Goal: Task Accomplishment & Management: Manage account settings

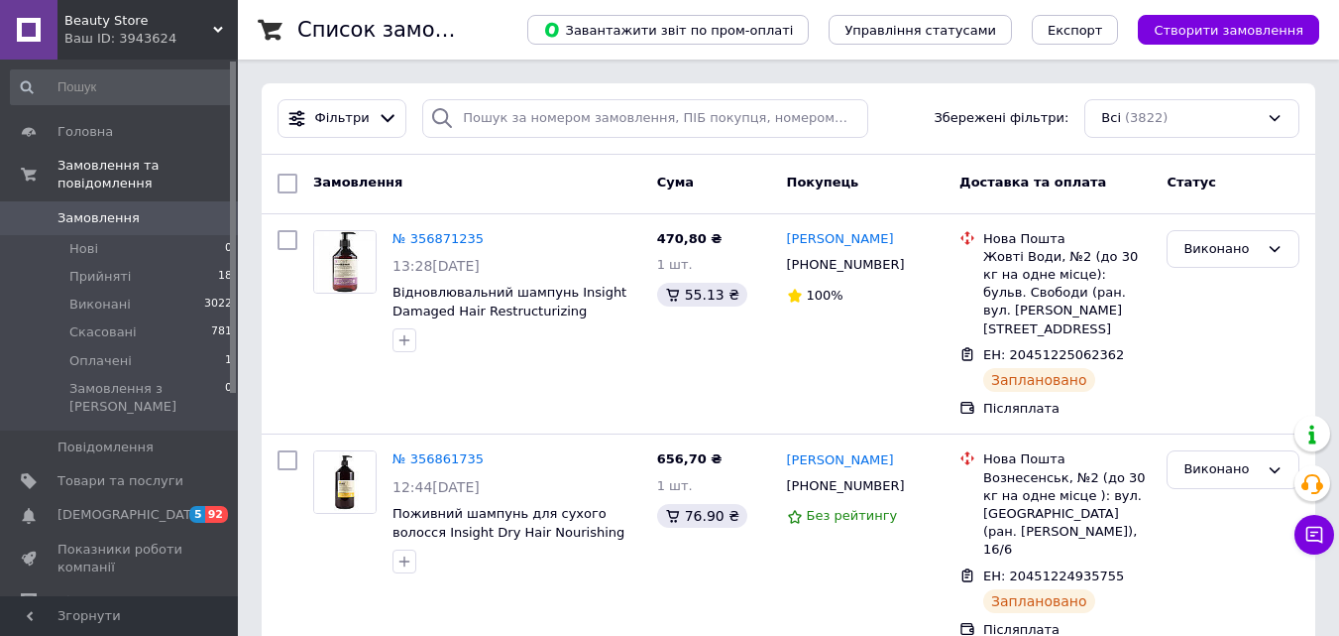
click at [174, 209] on span "Замовлення" at bounding box center [121, 218] width 126 height 18
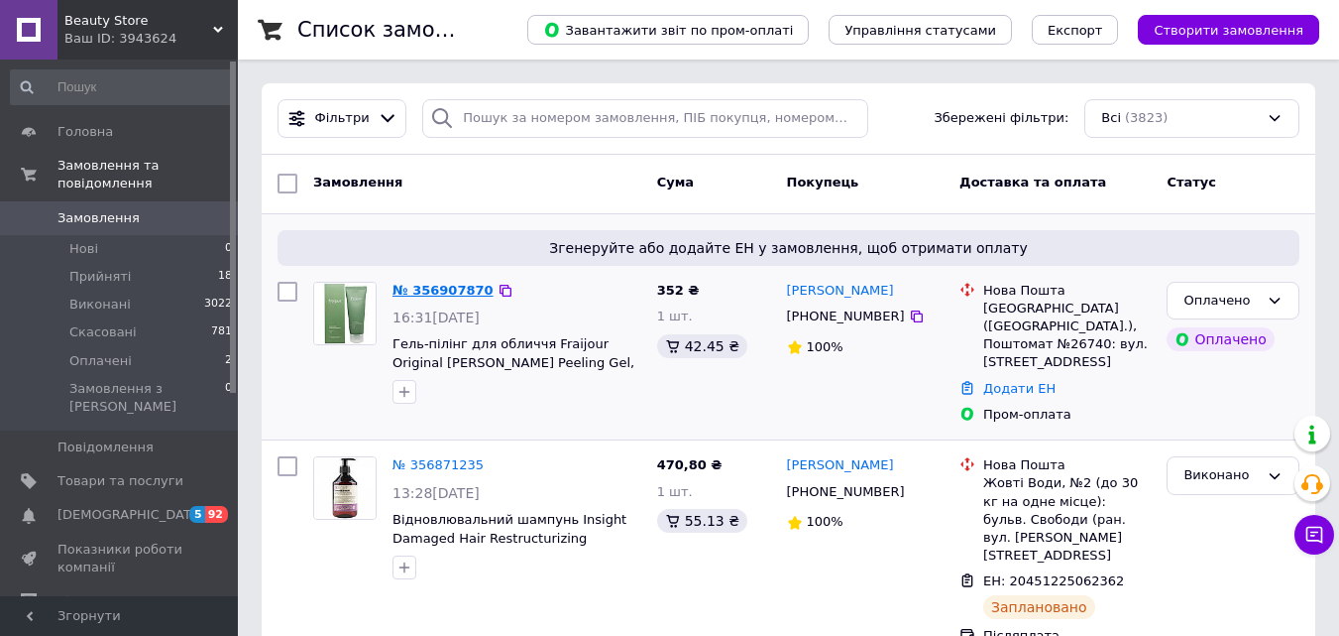
click at [460, 289] on link "№ 356907870" at bounding box center [443, 290] width 101 height 15
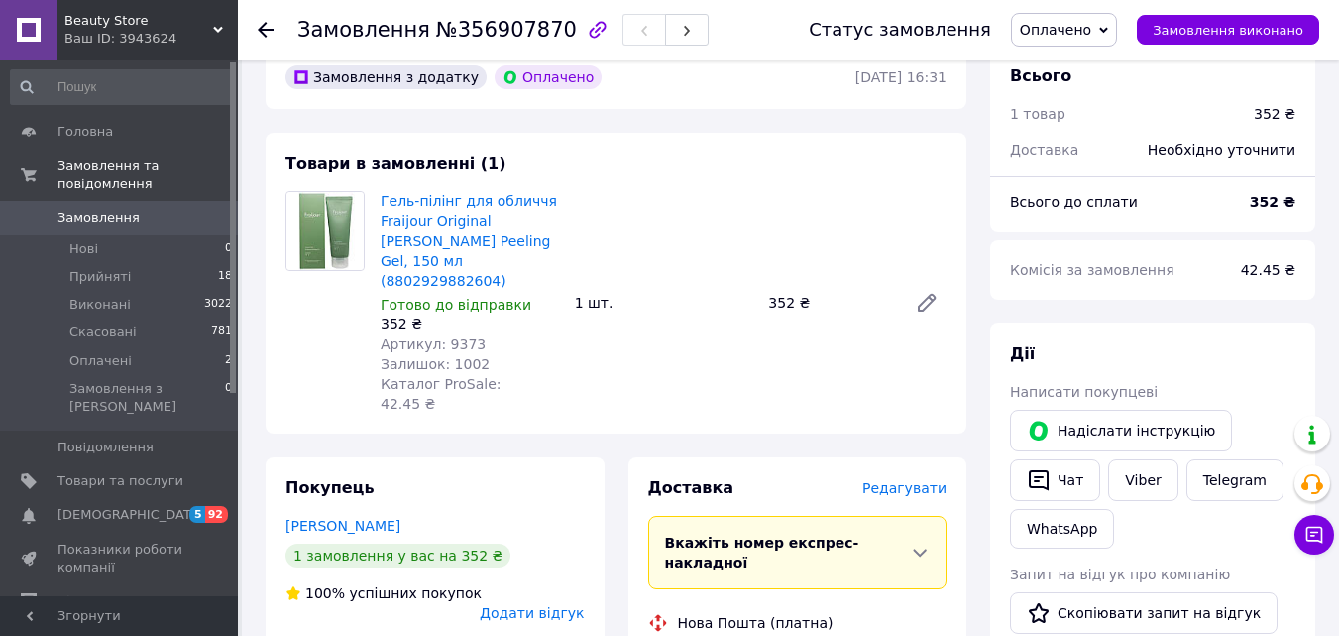
scroll to position [198, 0]
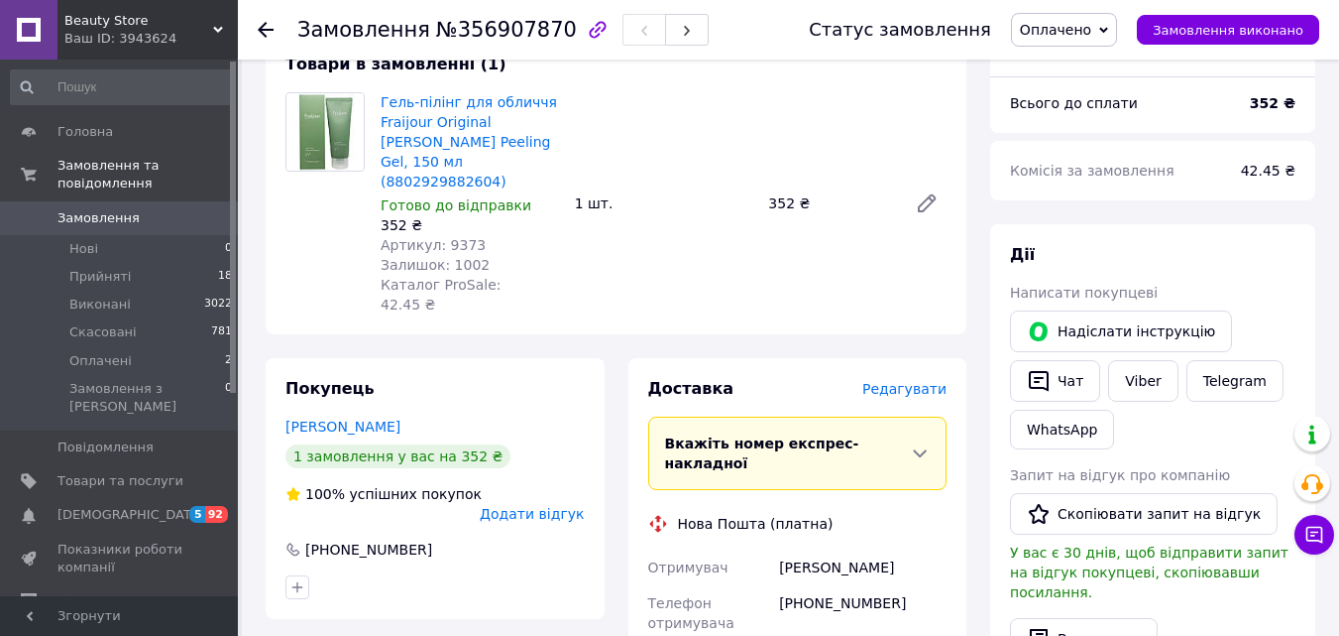
click at [1077, 31] on span "Оплачено" at bounding box center [1055, 30] width 71 height 16
click at [1082, 58] on li "Прийнято" at bounding box center [1064, 70] width 104 height 30
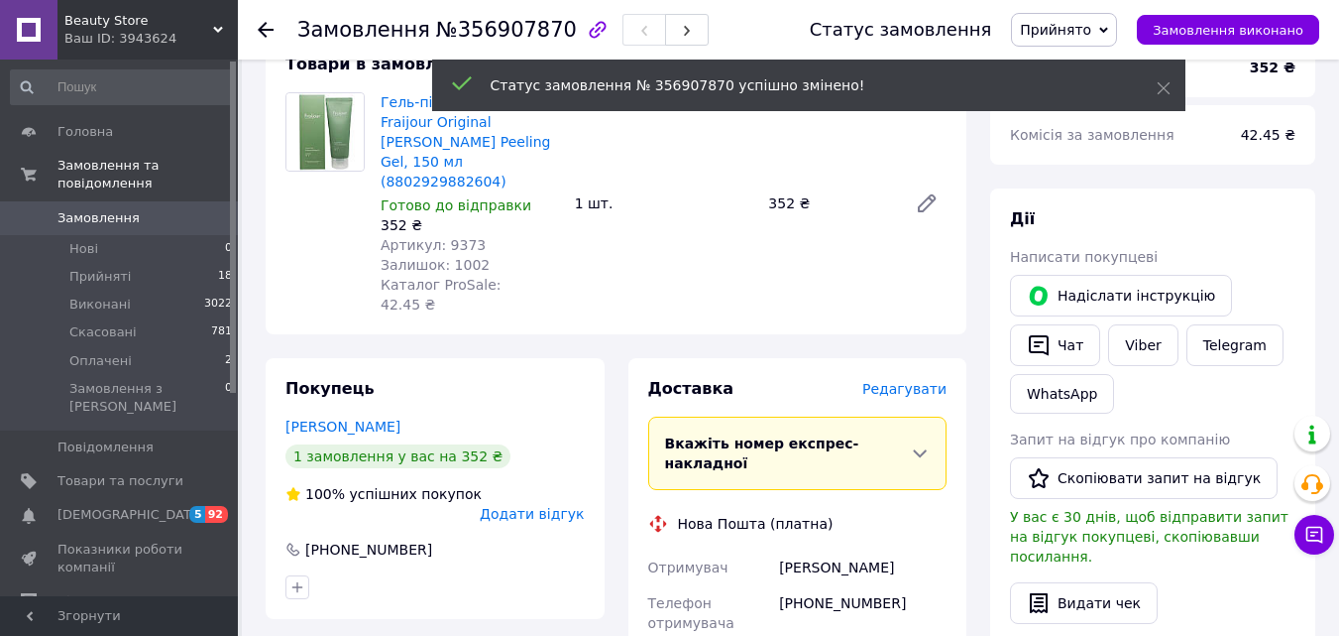
click at [263, 27] on use at bounding box center [266, 30] width 16 height 16
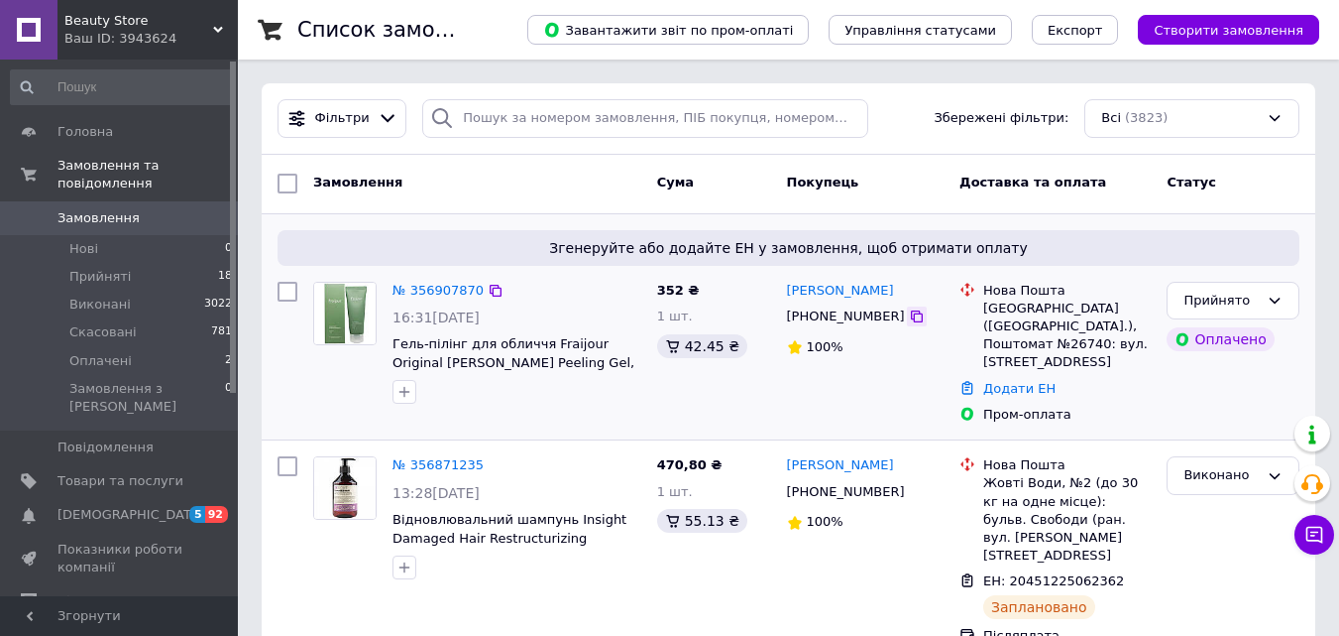
click at [909, 313] on icon at bounding box center [917, 316] width 16 height 16
drag, startPoint x: 877, startPoint y: 290, endPoint x: 786, endPoint y: 290, distance: 91.2
click at [786, 290] on div "[PERSON_NAME]" at bounding box center [866, 291] width 162 height 23
copy link "[PERSON_NAME]"
click at [436, 283] on link "№ 356907870" at bounding box center [438, 290] width 91 height 15
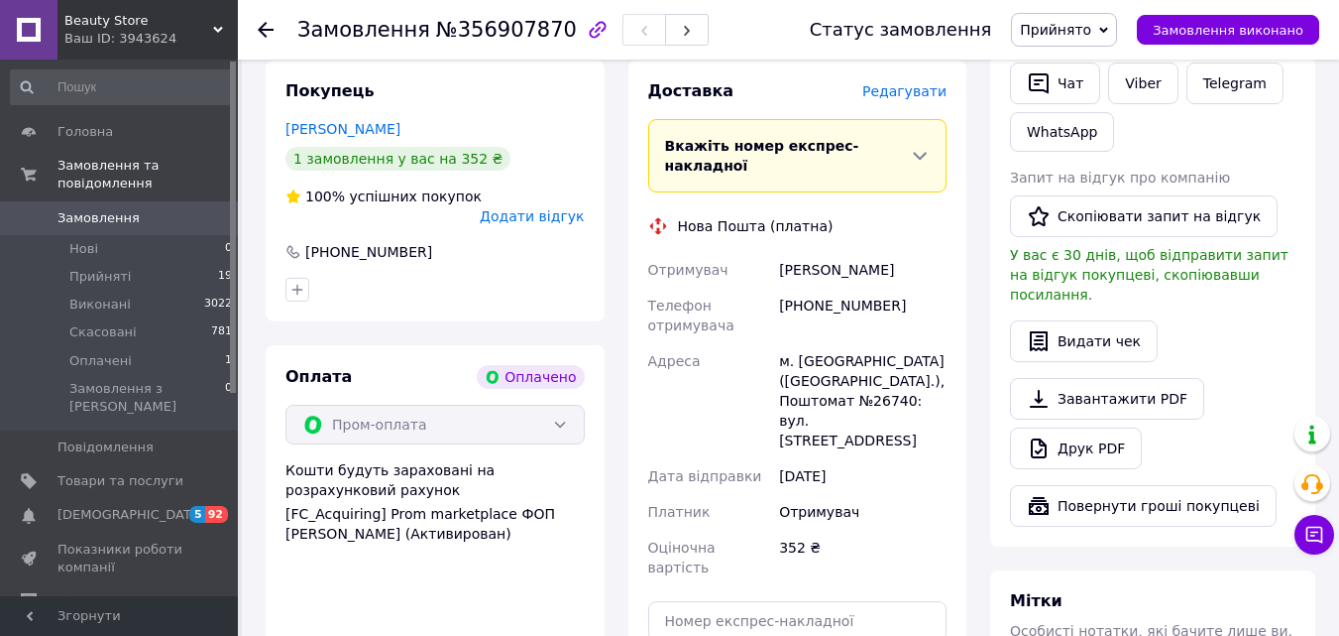
scroll to position [595, 0]
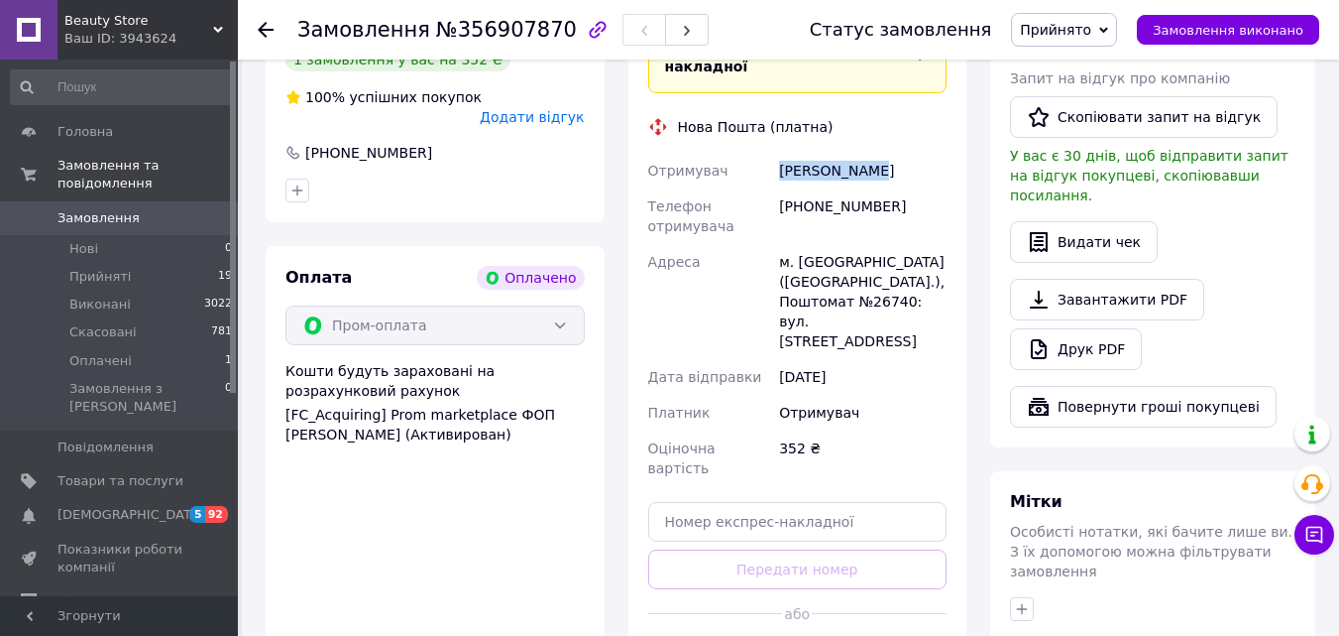
drag, startPoint x: 780, startPoint y: 113, endPoint x: 869, endPoint y: 112, distance: 89.2
click at [869, 153] on div "[PERSON_NAME]" at bounding box center [862, 171] width 175 height 36
copy div "[PERSON_NAME]"
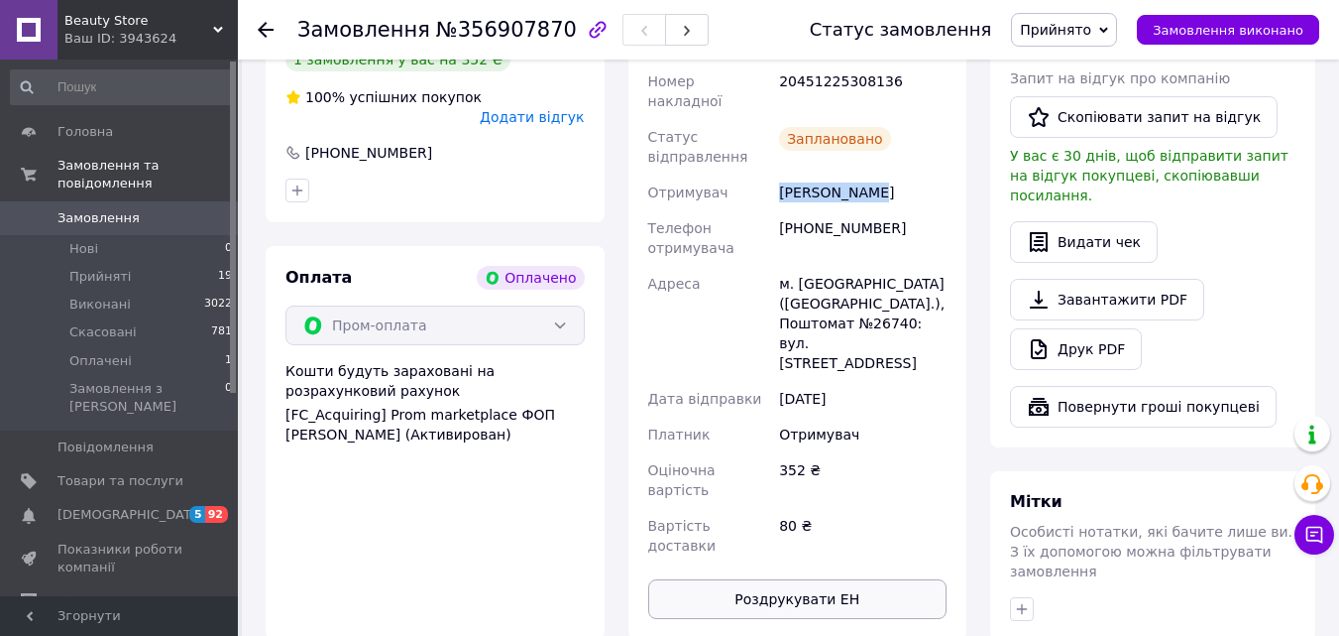
click at [789, 579] on button "Роздрукувати ЕН" at bounding box center [797, 599] width 299 height 40
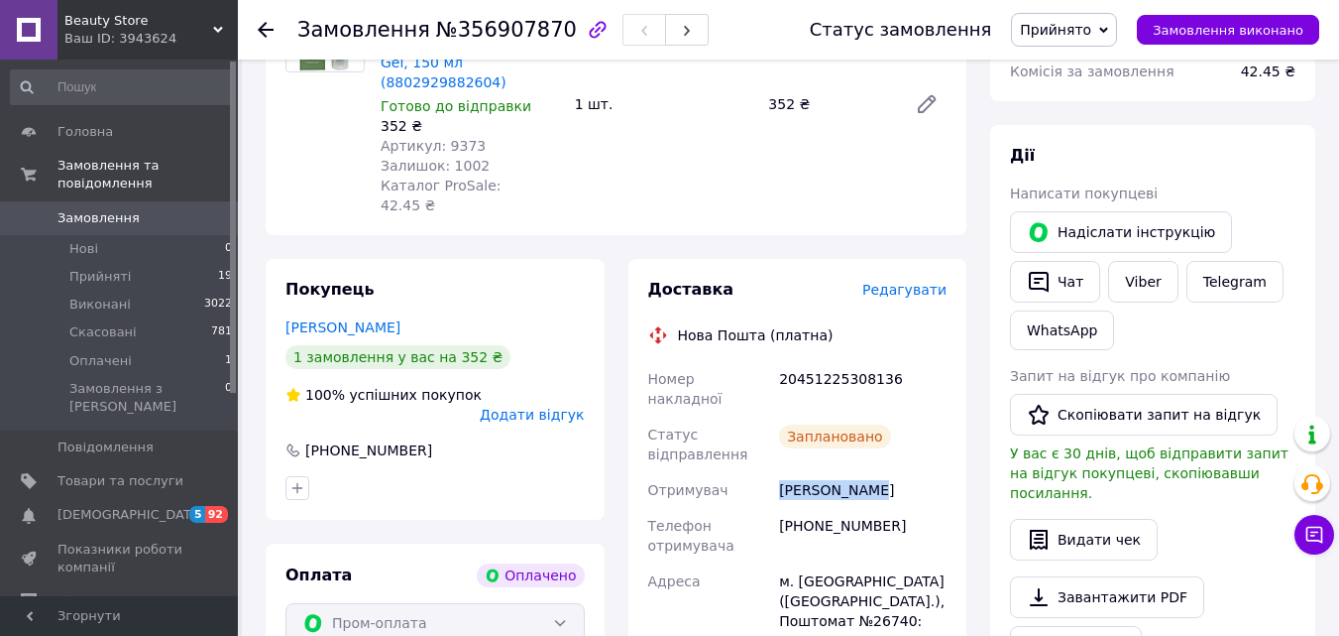
scroll to position [99, 0]
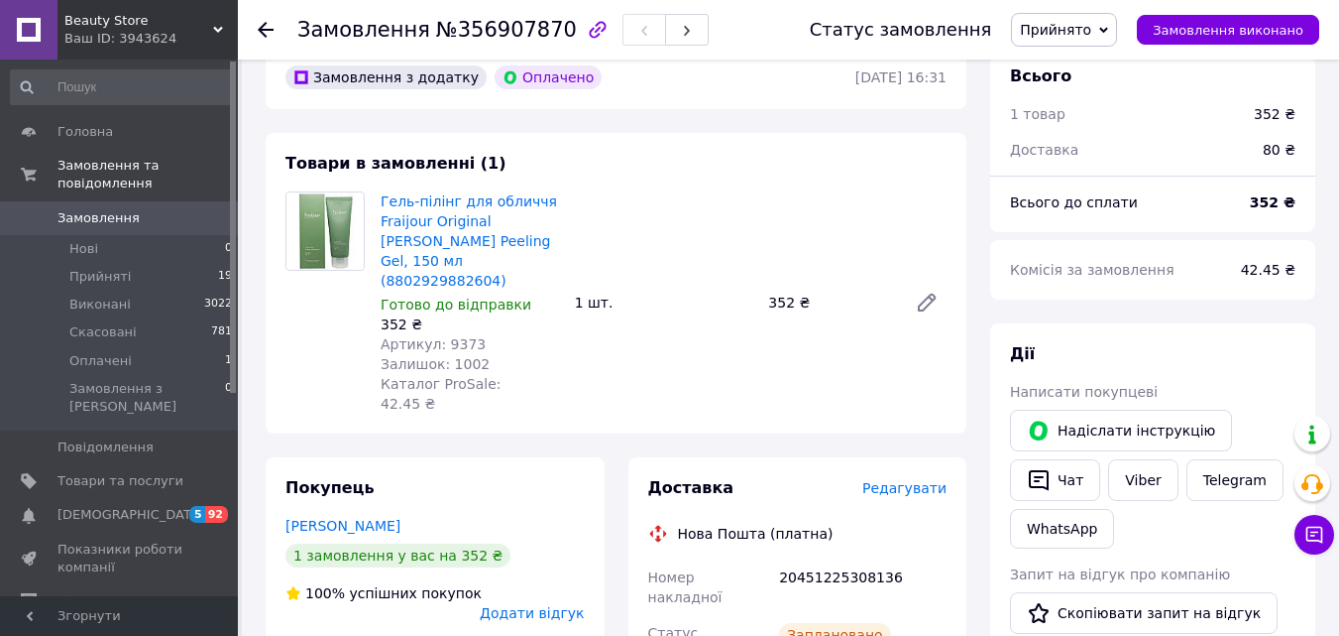
click at [1088, 22] on span "Прийнято" at bounding box center [1055, 30] width 71 height 16
click at [1100, 61] on li "Виконано" at bounding box center [1064, 70] width 104 height 30
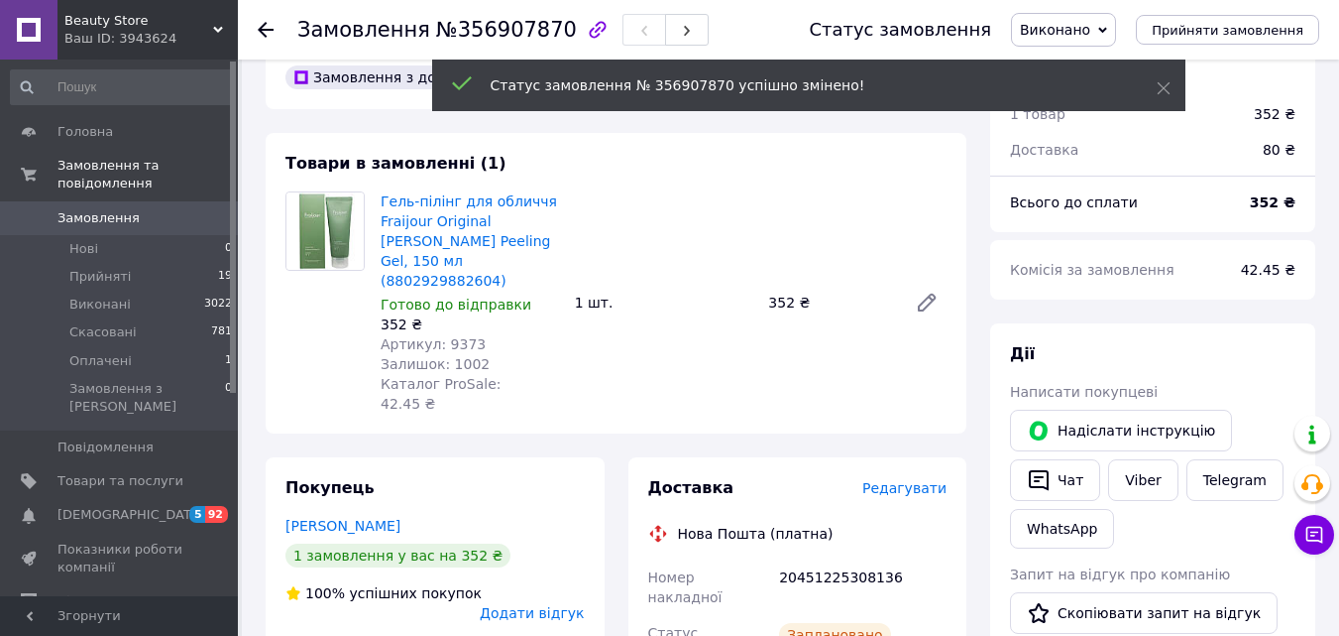
click at [263, 31] on icon at bounding box center [266, 30] width 16 height 16
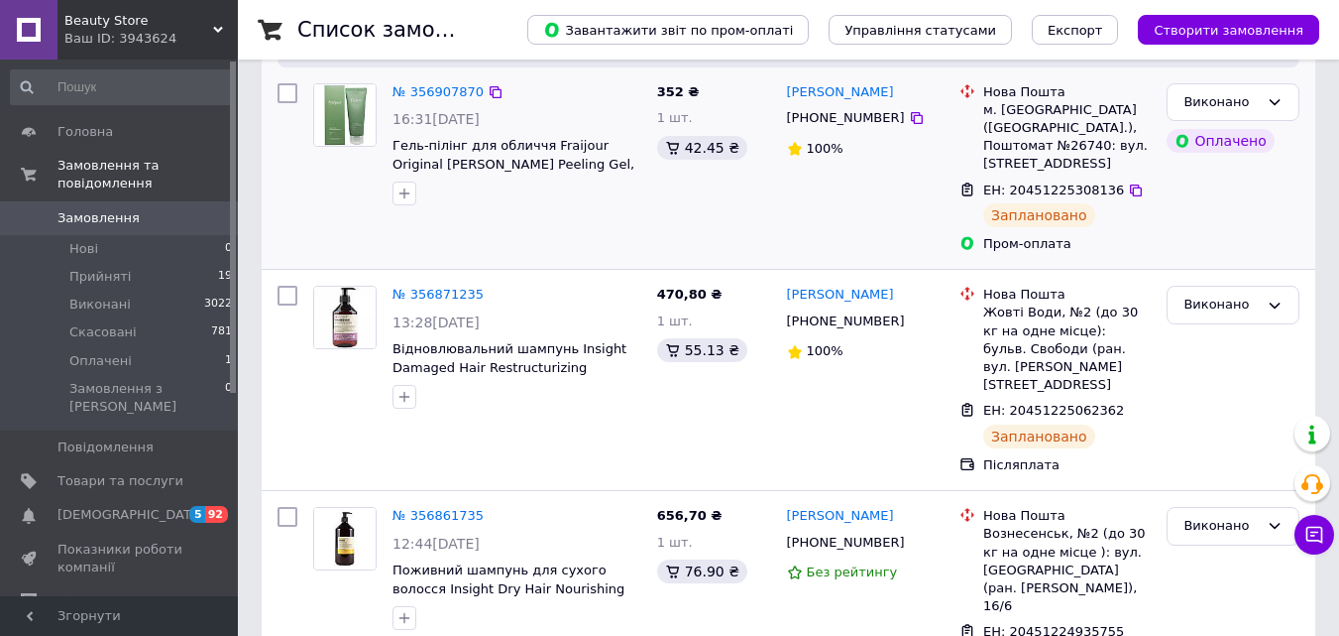
scroll to position [397, 0]
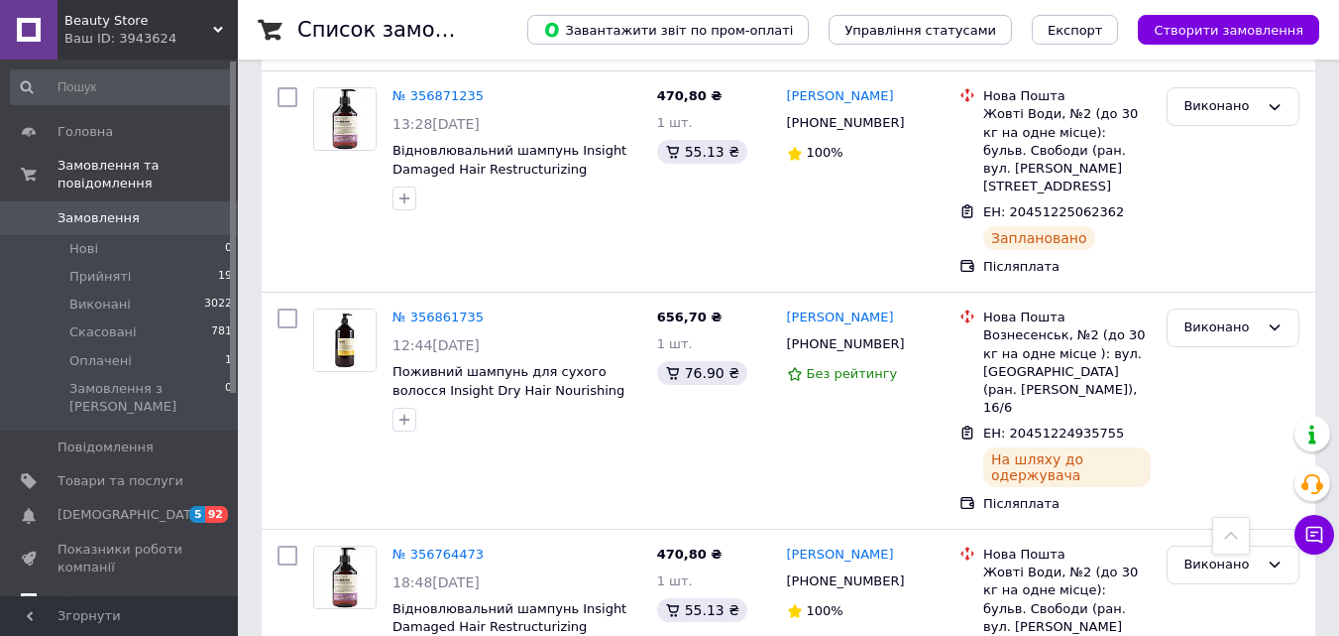
click at [106, 592] on span "Відгуки" at bounding box center [121, 601] width 126 height 18
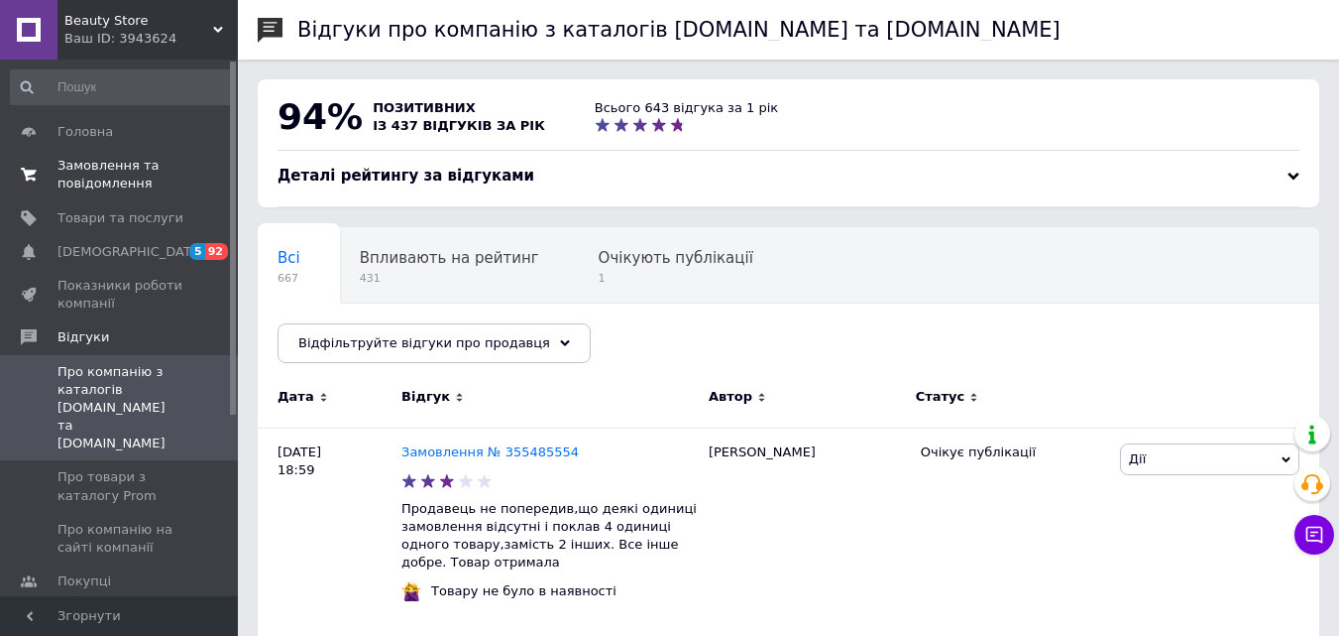
click at [101, 161] on span "Замовлення та повідомлення" at bounding box center [121, 175] width 126 height 36
